Goal: Find contact information: Find contact information

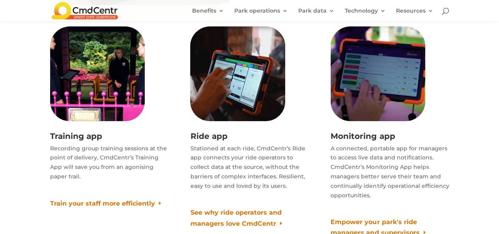
scroll to position [4457, 0]
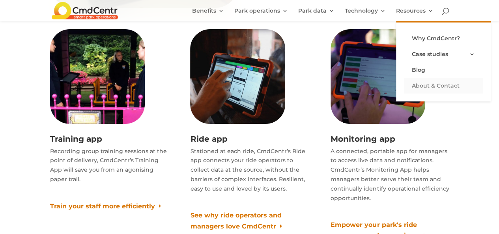
click at [422, 82] on link "About & Contact" at bounding box center [443, 86] width 79 height 16
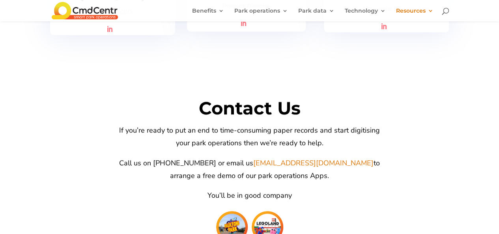
scroll to position [1618, 0]
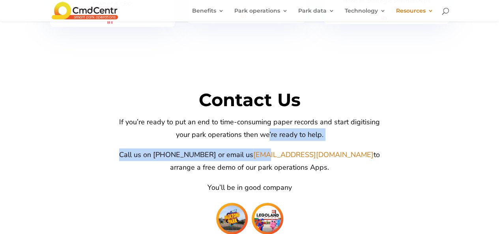
drag, startPoint x: 261, startPoint y: 131, endPoint x: 278, endPoint y: 145, distance: 21.9
click at [272, 144] on div "Contact Us If you’re ready to put an end to time-consuming paper records and st…" at bounding box center [250, 174] width 276 height 172
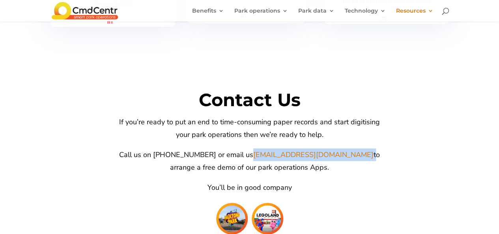
drag, startPoint x: 328, startPoint y: 142, endPoint x: 259, endPoint y: 139, distance: 69.5
click at [259, 150] on span "Call us on [PHONE_NUMBER] or email us [EMAIL_ADDRESS][DOMAIN_NAME] to arrange a…" at bounding box center [249, 161] width 261 height 22
copy span "[EMAIL_ADDRESS][DOMAIN_NAME]"
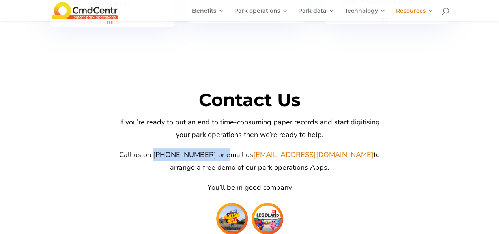
drag, startPoint x: 152, startPoint y: 142, endPoint x: 221, endPoint y: 140, distance: 69.1
click at [221, 150] on span "Call us on [PHONE_NUMBER] or email us [EMAIL_ADDRESS][DOMAIN_NAME] to arrange a…" at bounding box center [249, 161] width 261 height 22
copy span "[PHONE_NUMBER]"
